Goal: Task Accomplishment & Management: Manage account settings

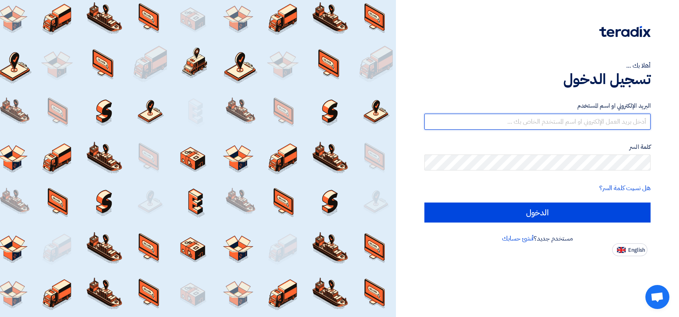
type input "[PERSON_NAME][EMAIL_ADDRESS][DOMAIN_NAME]"
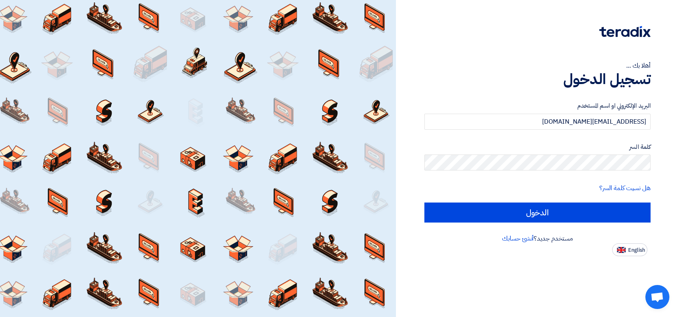
click at [461, 202] on form "البريد الإلكتروني او اسم المستخدم l.alghamdi@durrahsugar.com كلمة السر هل نسيت …" at bounding box center [537, 161] width 226 height 121
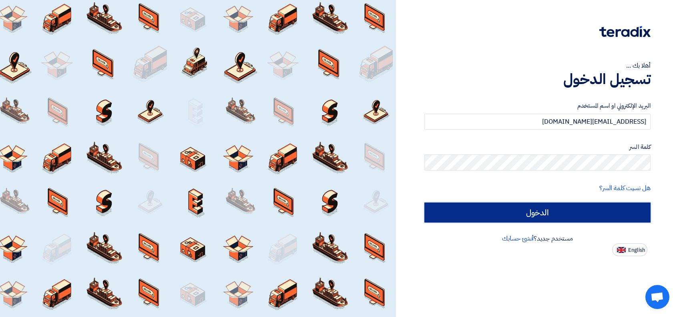
click at [469, 208] on input "الدخول" at bounding box center [537, 212] width 226 height 20
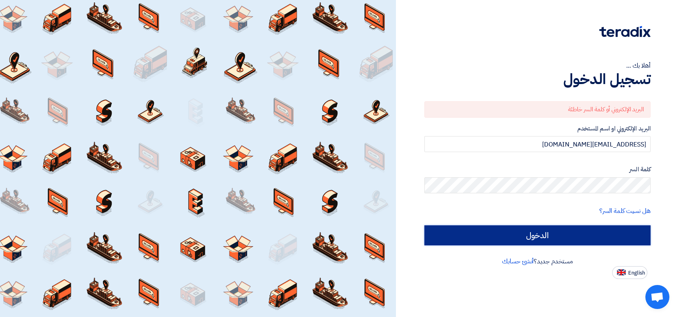
click at [529, 230] on input "الدخول" at bounding box center [537, 235] width 226 height 20
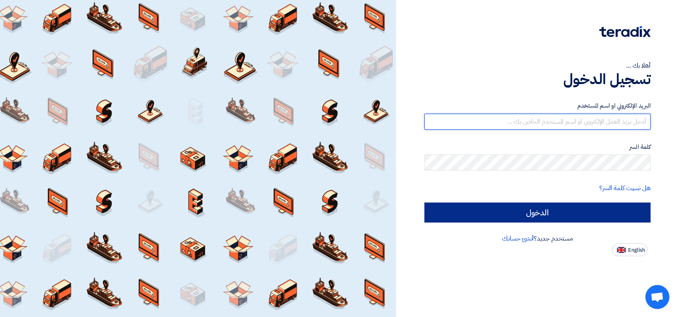
type input "[PERSON_NAME][EMAIL_ADDRESS][DOMAIN_NAME]"
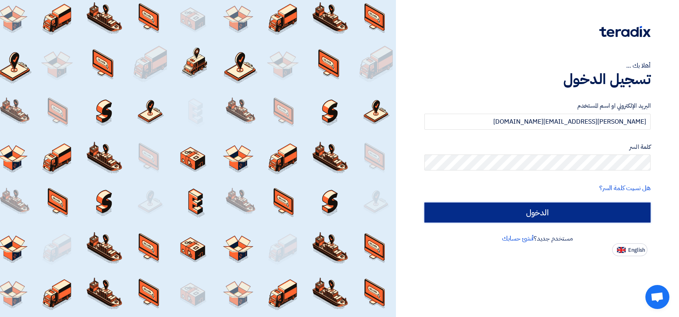
click at [486, 210] on input "الدخول" at bounding box center [537, 212] width 226 height 20
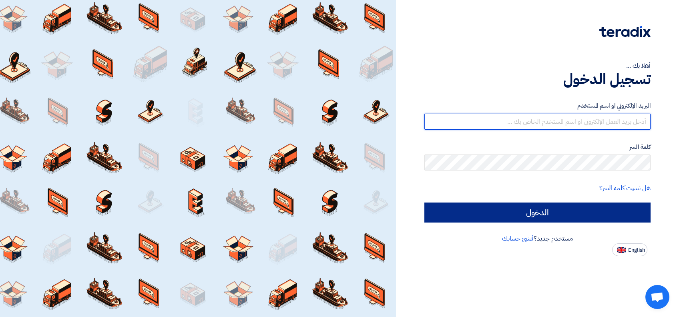
type input "[EMAIL_ADDRESS][DOMAIN_NAME]"
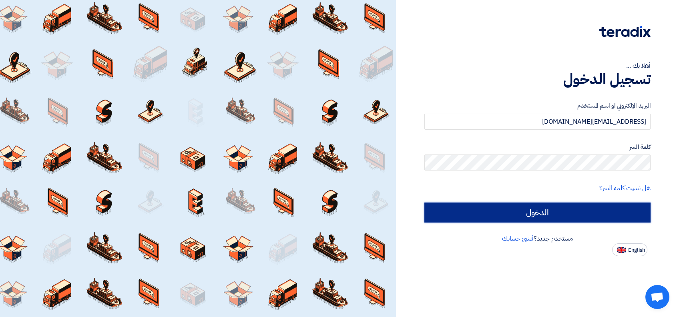
click at [477, 216] on input "الدخول" at bounding box center [537, 212] width 226 height 20
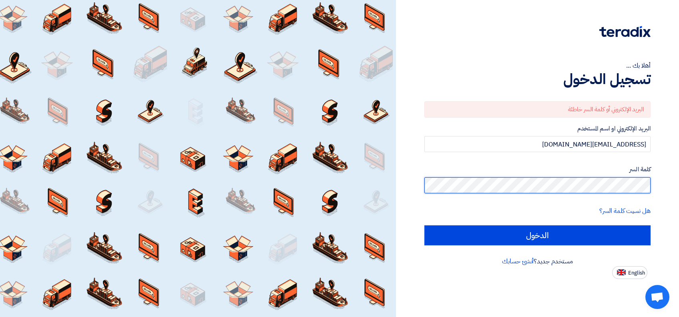
click at [654, 183] on div "أهلا بك ... تسجيل الدخول البريد الإلكتروني أو كلمة السر خاطئة البريد الإلكتروني…" at bounding box center [537, 139] width 271 height 279
click at [424, 225] on input "الدخول" at bounding box center [537, 235] width 226 height 20
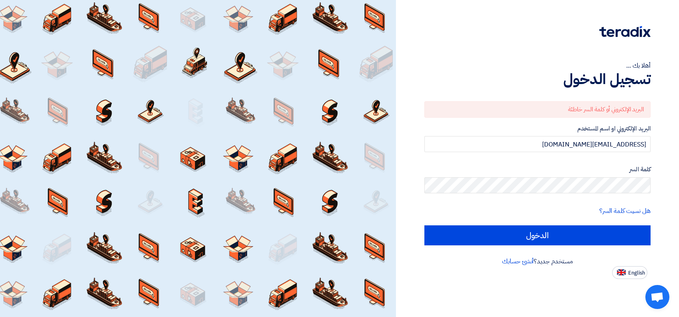
click at [321, 164] on div at bounding box center [198, 158] width 396 height 317
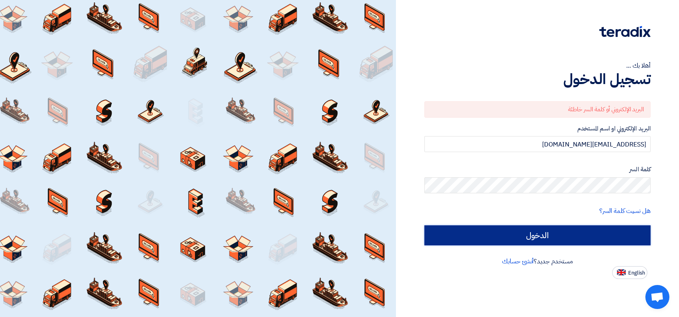
click at [456, 227] on input "الدخول" at bounding box center [537, 235] width 226 height 20
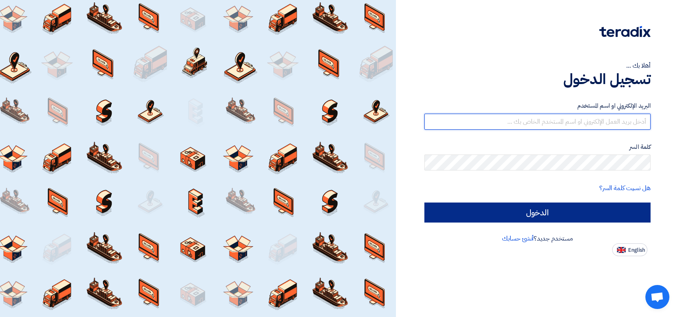
type input "[EMAIL_ADDRESS][DOMAIN_NAME]"
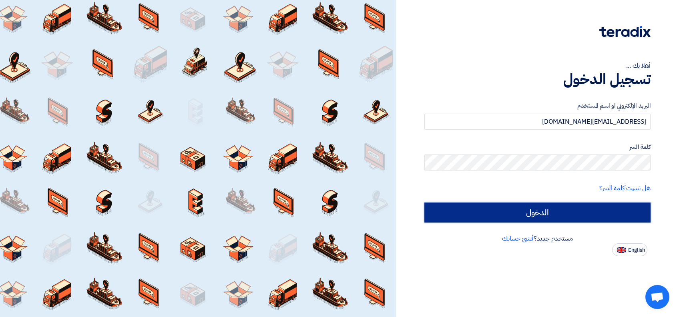
click at [480, 209] on input "الدخول" at bounding box center [537, 212] width 226 height 20
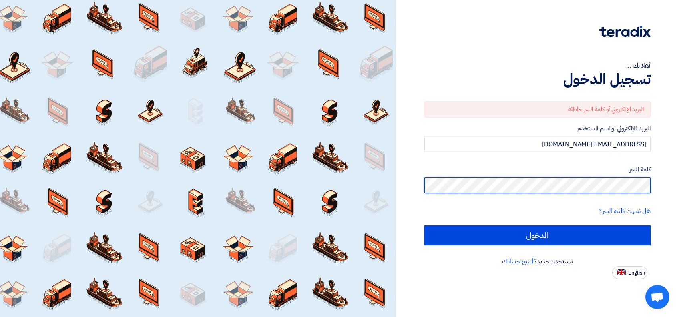
click at [655, 182] on div "أهلا بك ... تسجيل الدخول البريد الإلكتروني أو كلمة السر خاطئة البريد الإلكتروني…" at bounding box center [537, 139] width 271 height 279
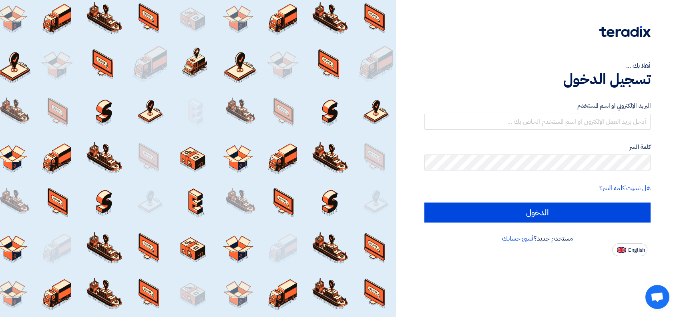
type input "[EMAIL_ADDRESS][DOMAIN_NAME]"
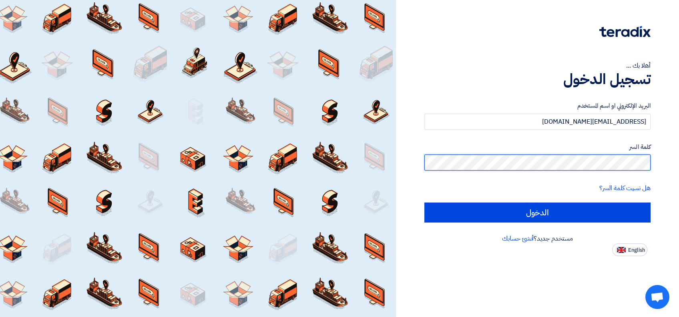
click at [678, 159] on html "أهلا بك ... تسجيل الدخول البريد الإلكتروني او اسم المستخدم [EMAIL_ADDRESS][DOMA…" at bounding box center [339, 158] width 679 height 317
click at [424, 202] on input "الدخول" at bounding box center [537, 212] width 226 height 20
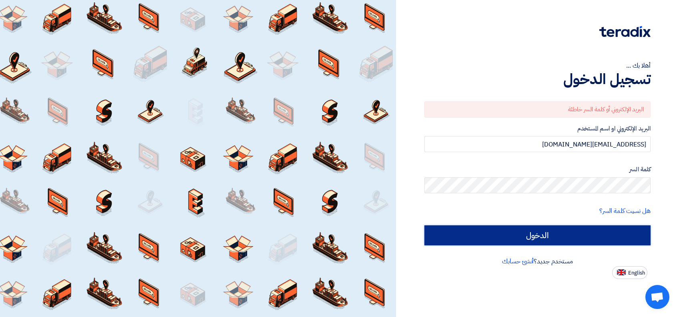
click at [515, 232] on input "الدخول" at bounding box center [537, 235] width 226 height 20
click at [493, 232] on input "الدخول" at bounding box center [537, 235] width 226 height 20
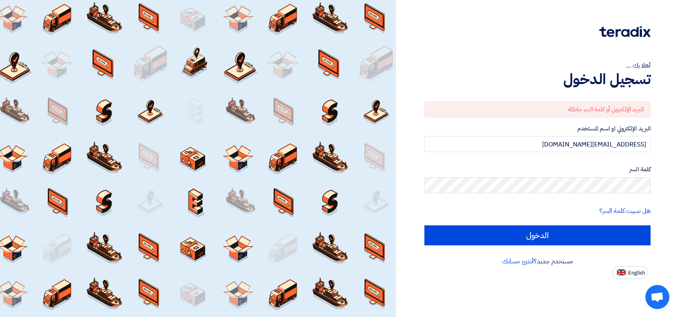
click at [367, 230] on div at bounding box center [198, 158] width 396 height 317
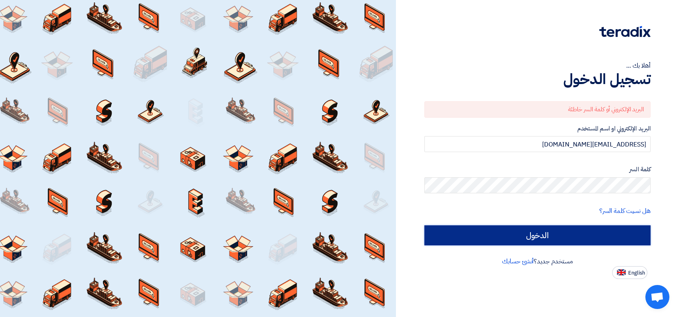
click at [469, 232] on input "الدخول" at bounding box center [537, 235] width 226 height 20
type input "Sign in"
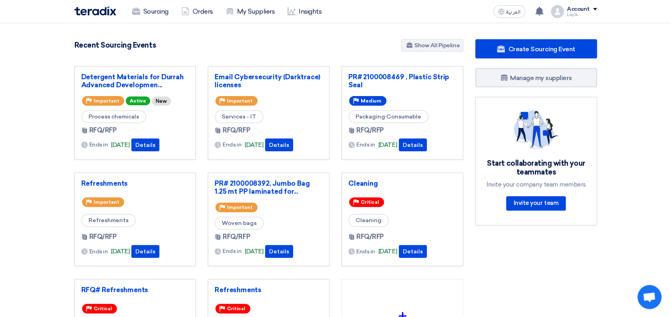
click at [618, 149] on section "5496 RFx remaining 19 Auctions remaining Create Sourcing Event" at bounding box center [335, 225] width 671 height 404
click at [133, 80] on link "Detergent Materials for Durrah Advanced Developmen..." at bounding box center [135, 81] width 108 height 16
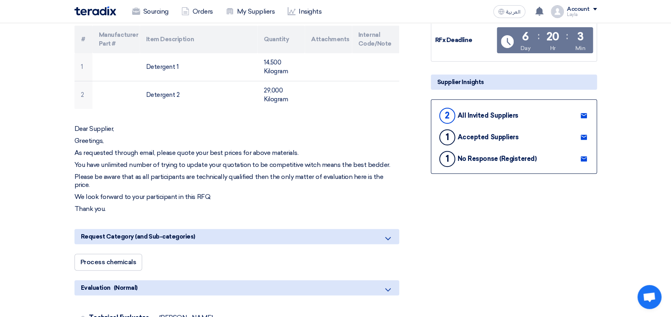
scroll to position [160, 0]
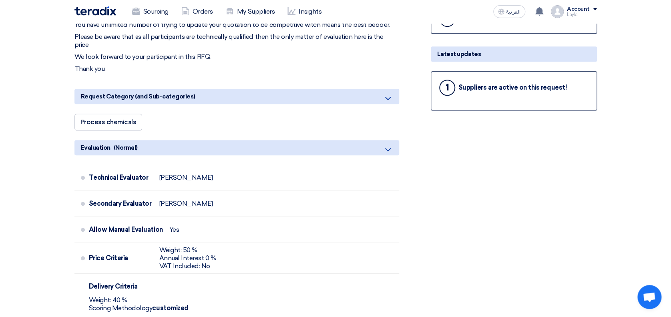
scroll to position [266, 0]
click at [484, 87] on div "Suppliers are active on this request!" at bounding box center [512, 87] width 108 height 8
click at [451, 80] on div "1" at bounding box center [447, 87] width 16 height 16
click at [615, 86] on section "Detergent Materials for Durrah Advanced Development # Manufacturer Part # Item …" at bounding box center [335, 313] width 671 height 954
click at [611, 108] on section "Detergent Materials for Durrah Advanced Development # Manufacturer Part # Item …" at bounding box center [335, 313] width 671 height 954
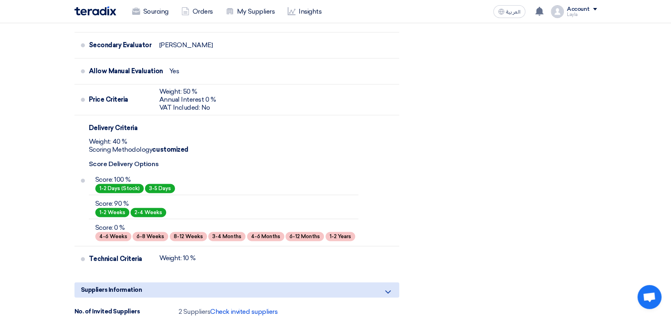
scroll to position [421, 0]
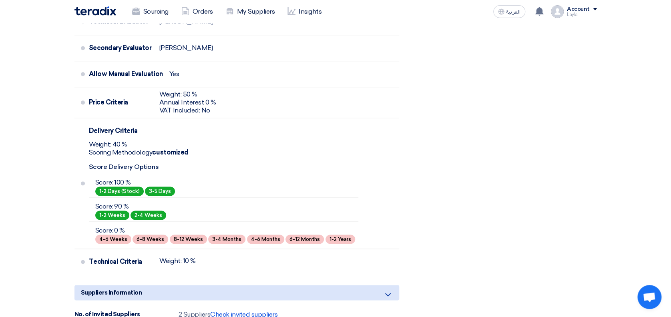
click at [557, 211] on div "Share with your team RFx Timeline RFx Deadline Time Remaining 6 Day : 20 Hr : 3…" at bounding box center [514, 147] width 178 height 900
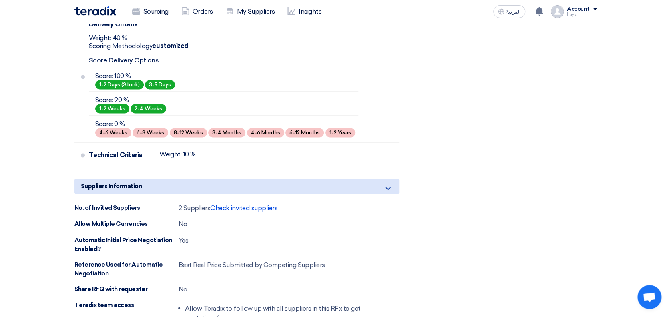
scroll to position [528, 0]
click at [250, 204] on span "Check invited suppliers" at bounding box center [243, 208] width 67 height 8
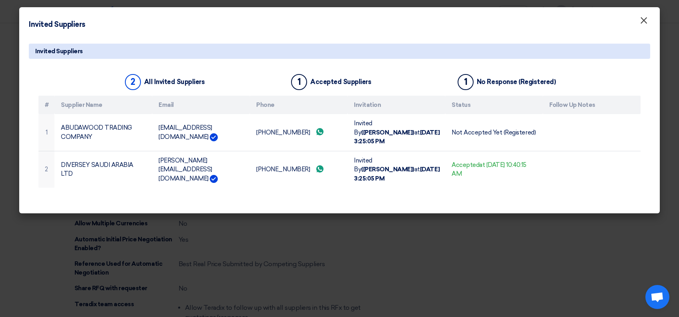
click at [642, 21] on span "×" at bounding box center [643, 22] width 8 height 16
